Goal: Browse casually: Explore the website without a specific task or goal

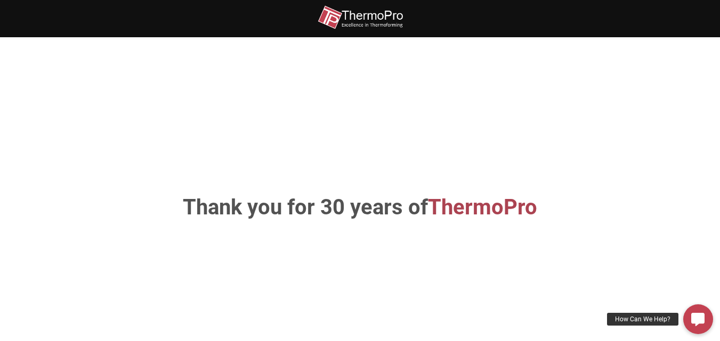
click at [418, 209] on h1 "Thank you for 30 years of ThermoPro" at bounding box center [359, 207] width 559 height 21
click at [419, 208] on h1 "Thank you for 30 years of ThermoPro" at bounding box center [359, 207] width 559 height 21
click at [420, 208] on h1 "Thank you for 30 years of ThermoPro" at bounding box center [359, 207] width 559 height 21
click at [518, 202] on span "ThermoPro" at bounding box center [482, 207] width 109 height 25
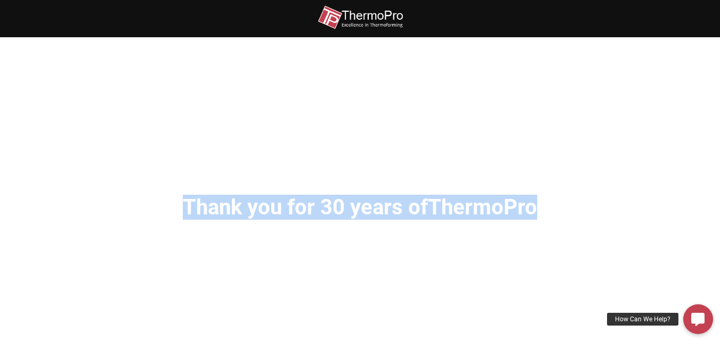
click at [518, 201] on span "ThermoPro" at bounding box center [482, 207] width 109 height 25
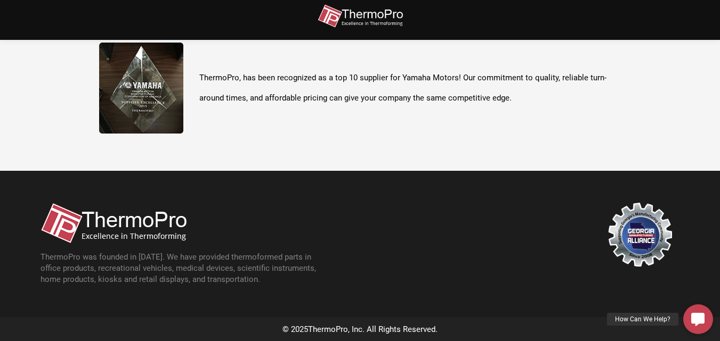
scroll to position [378, 0]
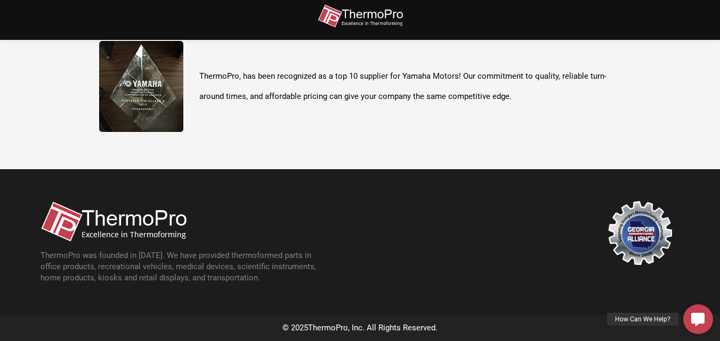
click at [317, 329] on span "ThermoPro" at bounding box center [328, 328] width 40 height 10
click at [134, 224] on img at bounding box center [113, 221] width 146 height 41
click at [83, 220] on img at bounding box center [113, 221] width 146 height 41
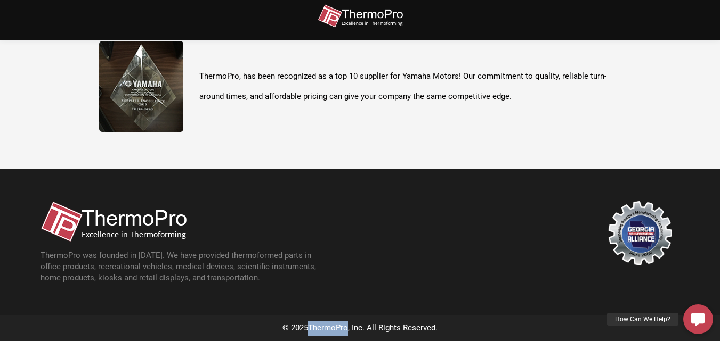
click at [83, 220] on img at bounding box center [113, 221] width 146 height 41
click at [657, 230] on img at bounding box center [640, 233] width 64 height 64
click at [652, 230] on img at bounding box center [640, 233] width 64 height 64
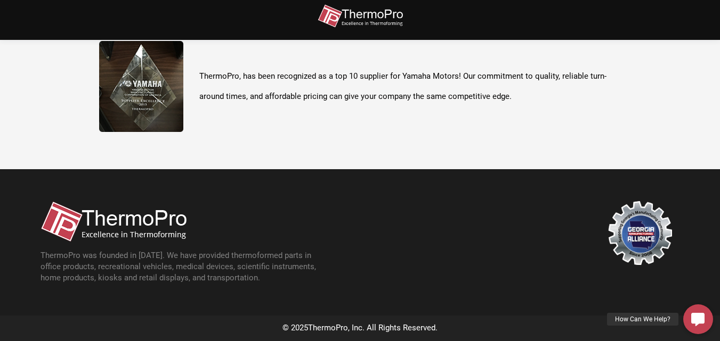
click at [409, 329] on div "© 2025 ThermoPro , Inc. All Rights Reserved." at bounding box center [360, 328] width 661 height 15
click at [369, 242] on div at bounding box center [520, 242] width 320 height 83
click at [160, 249] on div "ThermoPro was founded in [DATE]. We have provided thermoformed parts in office …" at bounding box center [184, 242] width 288 height 83
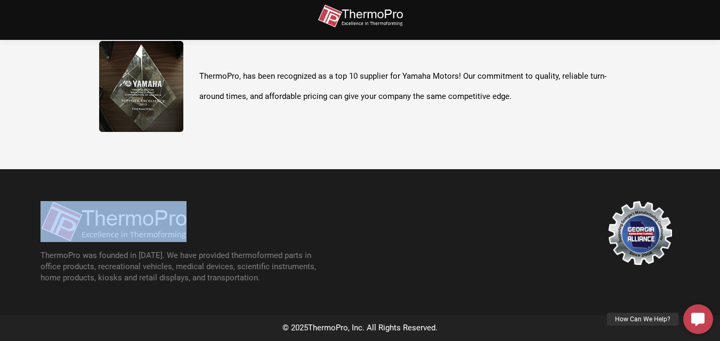
click at [160, 249] on div "ThermoPro was founded in [DATE]. We have provided thermoformed parts in office …" at bounding box center [184, 242] width 288 height 83
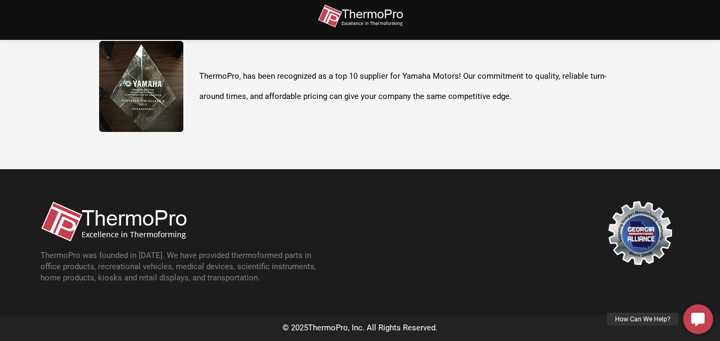
click at [214, 263] on p "ThermoPro was founded in [DATE]. We have provided thermoformed parts in office …" at bounding box center [184, 267] width 288 height 34
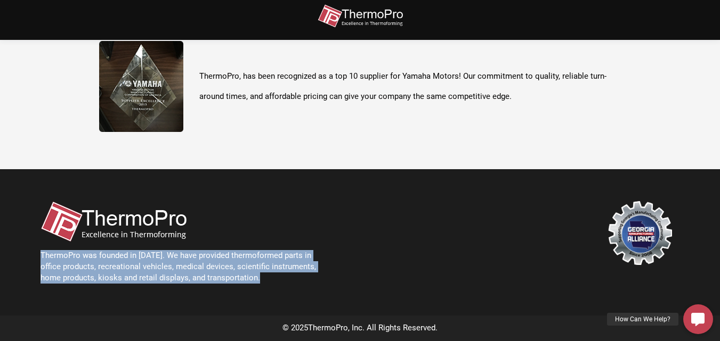
click at [214, 263] on p "ThermoPro was founded in [DATE]. We have provided thermoformed parts in office …" at bounding box center [184, 267] width 288 height 34
click at [402, 234] on div at bounding box center [520, 242] width 320 height 83
click at [400, 233] on div at bounding box center [520, 242] width 320 height 83
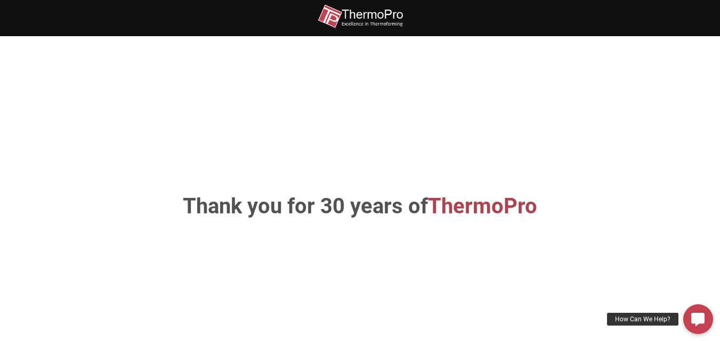
scroll to position [0, 0]
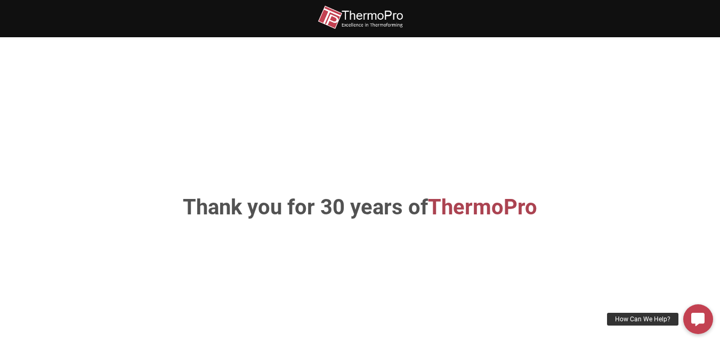
click at [338, 25] on img at bounding box center [359, 17] width 85 height 24
click at [406, 9] on div at bounding box center [359, 14] width 639 height 29
click at [405, 9] on div at bounding box center [359, 14] width 639 height 29
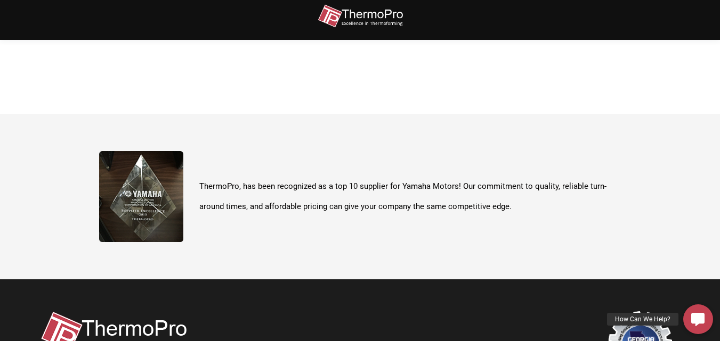
scroll to position [378, 0]
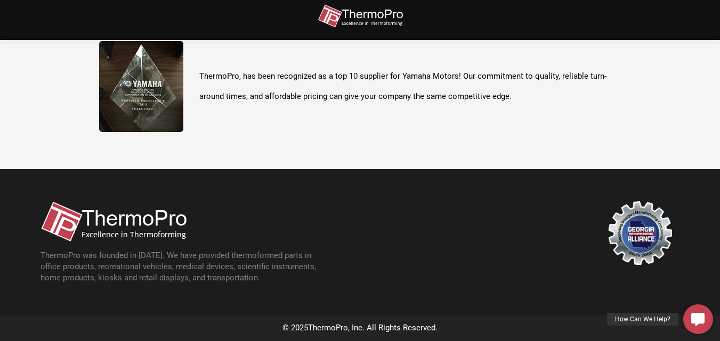
click at [252, 158] on section "ThermoPro, has been recognized as a top 10 supplier for Yamaha Motors! Our comm…" at bounding box center [360, 87] width 720 height 166
click at [252, 156] on section "ThermoPro, has been recognized as a top 10 supplier for Yamaha Motors! Our comm…" at bounding box center [360, 87] width 720 height 166
click at [134, 79] on img at bounding box center [141, 86] width 84 height 91
click at [319, 118] on div "ThermoPro, has been recognized as a top 10 supplier for Yamaha Motors! Our comm…" at bounding box center [360, 86] width 522 height 91
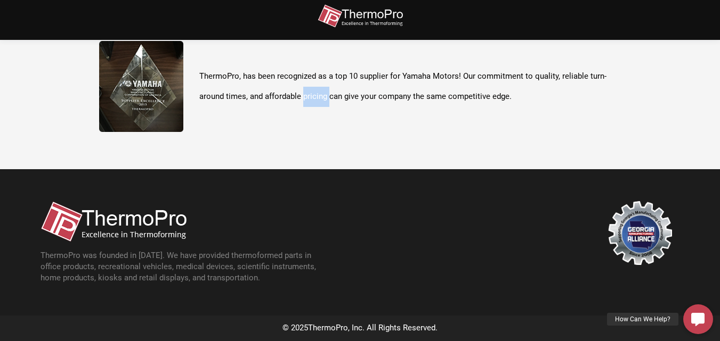
click at [319, 118] on div "ThermoPro, has been recognized as a top 10 supplier for Yamaha Motors! Our comm…" at bounding box center [360, 86] width 522 height 91
click at [226, 235] on div "ThermoPro was founded in [DATE]. We have provided thermoformed parts in office …" at bounding box center [184, 242] width 288 height 83
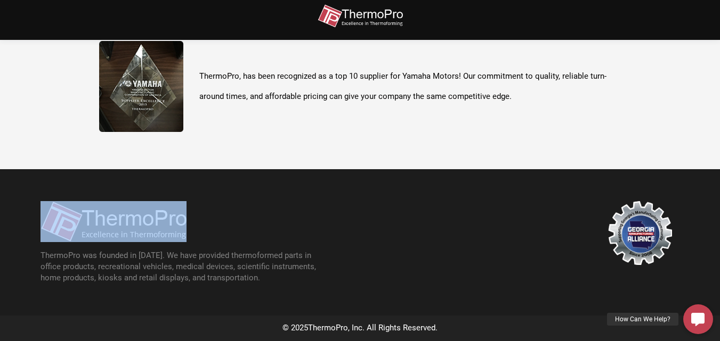
click at [226, 235] on div "ThermoPro was founded in [DATE]. We have provided thermoformed parts in office …" at bounding box center [184, 242] width 288 height 83
click at [300, 230] on div "ThermoPro was founded in [DATE]. We have provided thermoformed parts in office …" at bounding box center [184, 242] width 288 height 83
click at [317, 223] on div "ThermoPro was founded in [DATE]. We have provided thermoformed parts in office …" at bounding box center [184, 242] width 288 height 83
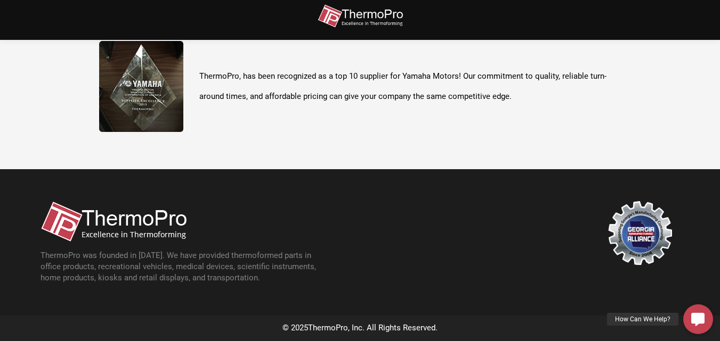
click at [322, 223] on div "ThermoPro was founded in [DATE]. We have provided thermoformed parts in office …" at bounding box center [184, 242] width 288 height 83
drag, startPoint x: 480, startPoint y: 257, endPoint x: 495, endPoint y: 258, distance: 14.4
click at [481, 258] on div at bounding box center [520, 242] width 320 height 83
click at [500, 258] on div at bounding box center [520, 242] width 320 height 83
click at [529, 260] on div at bounding box center [520, 242] width 320 height 83
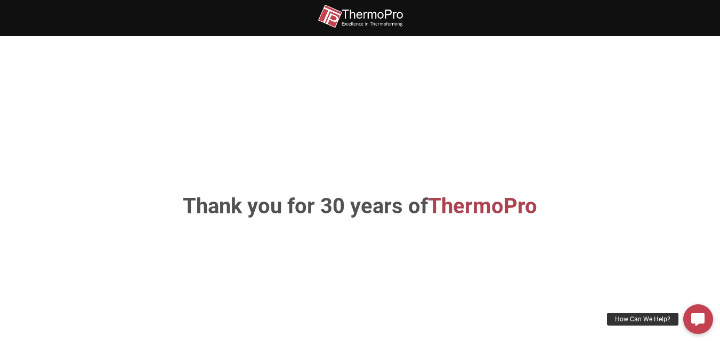
scroll to position [0, 0]
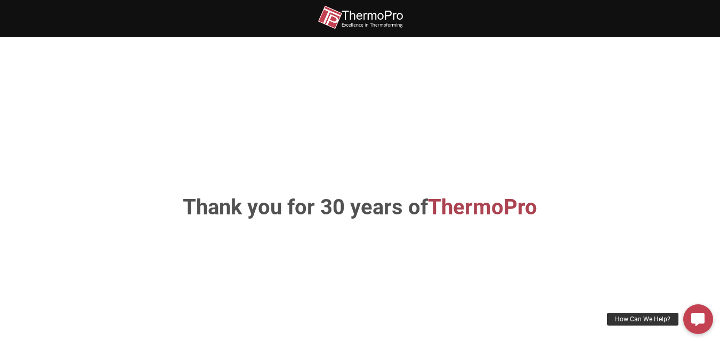
click at [164, 121] on div "Thank you for 30 years of ThermoPro" at bounding box center [359, 208] width 607 height 278
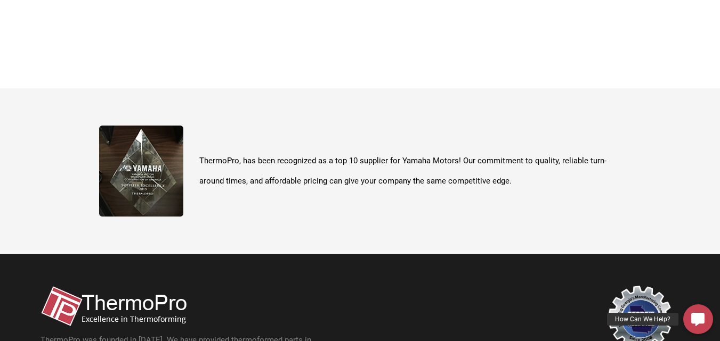
scroll to position [378, 0]
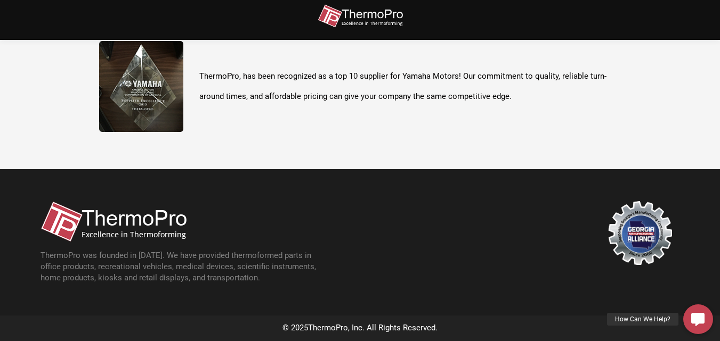
click at [386, 141] on section "ThermoPro, has been recognized as a top 10 supplier for Yamaha Motors! Our comm…" at bounding box center [360, 87] width 720 height 166
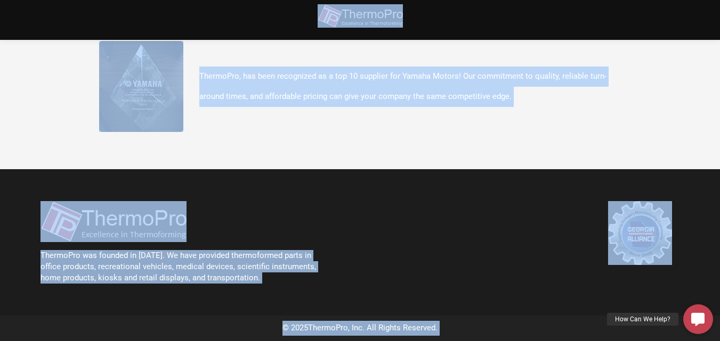
click at [385, 203] on div at bounding box center [520, 242] width 320 height 83
